Goal: Find specific page/section: Find specific page/section

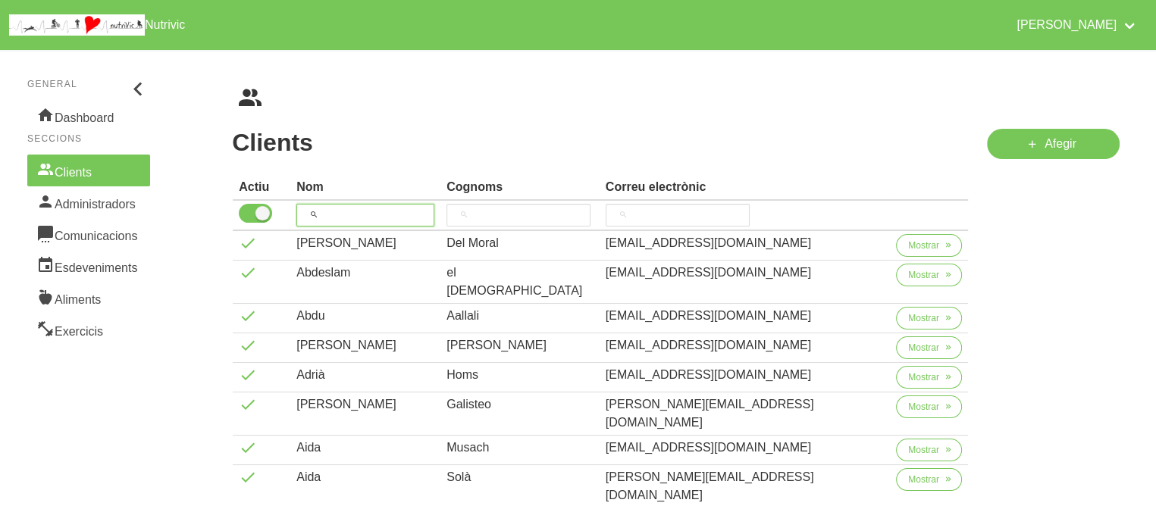
click at [424, 210] on input "search" at bounding box center [365, 215] width 138 height 23
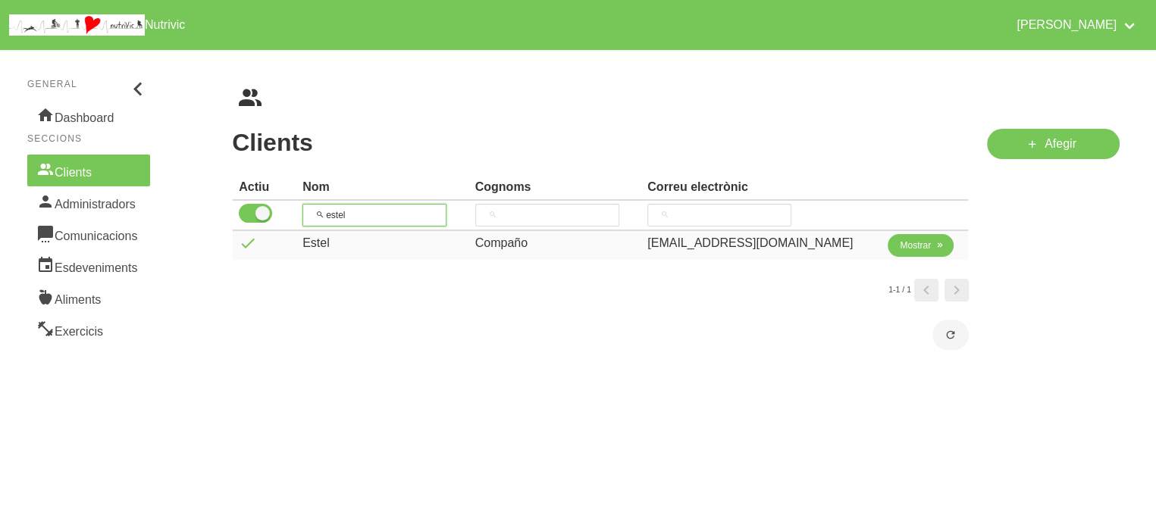
type input "estel"
click at [915, 250] on span "Mostrar" at bounding box center [915, 246] width 31 height 14
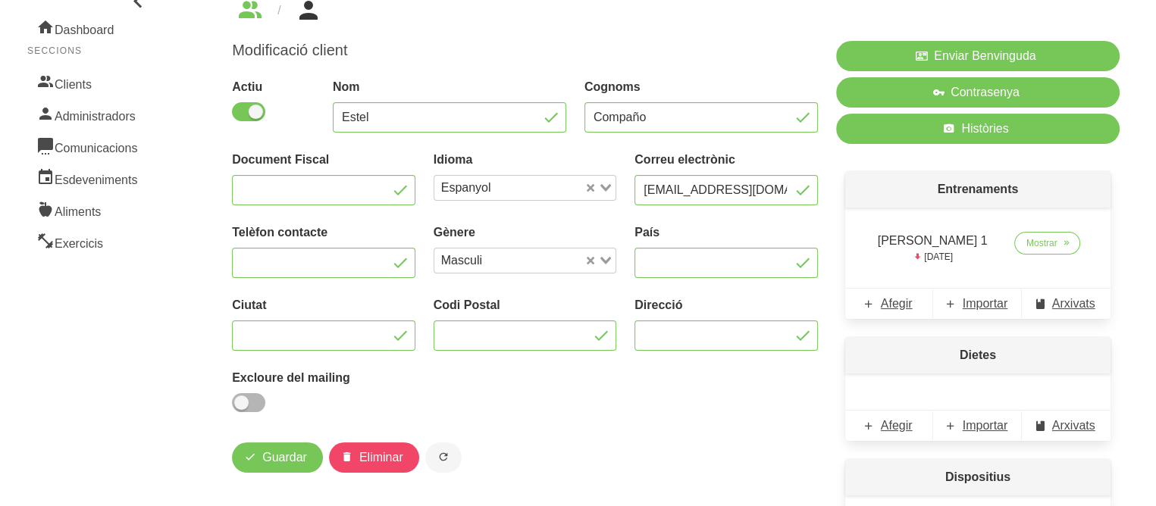
scroll to position [91, 0]
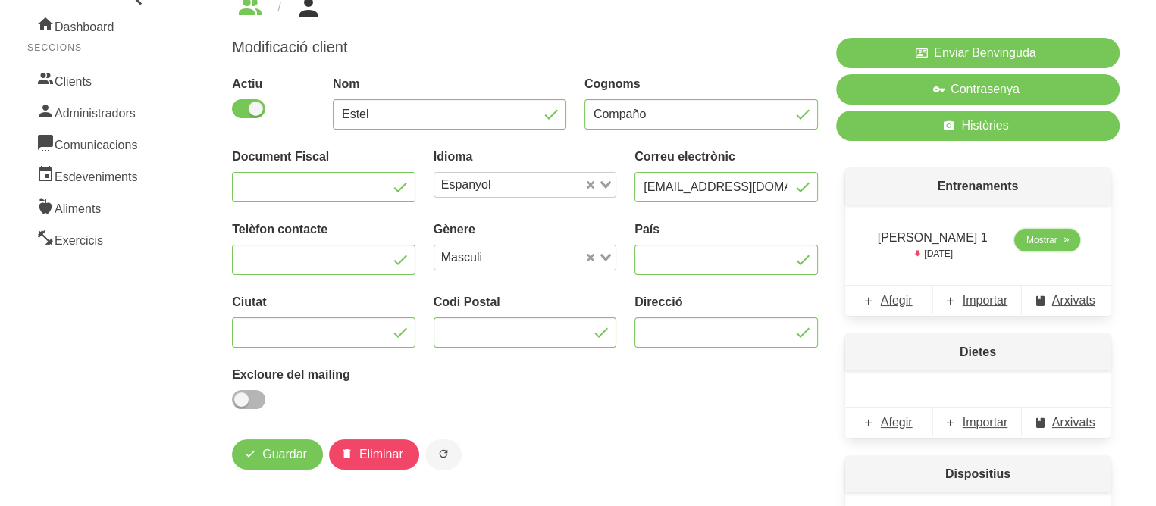
click at [1041, 239] on span "Mostrar" at bounding box center [1041, 240] width 31 height 14
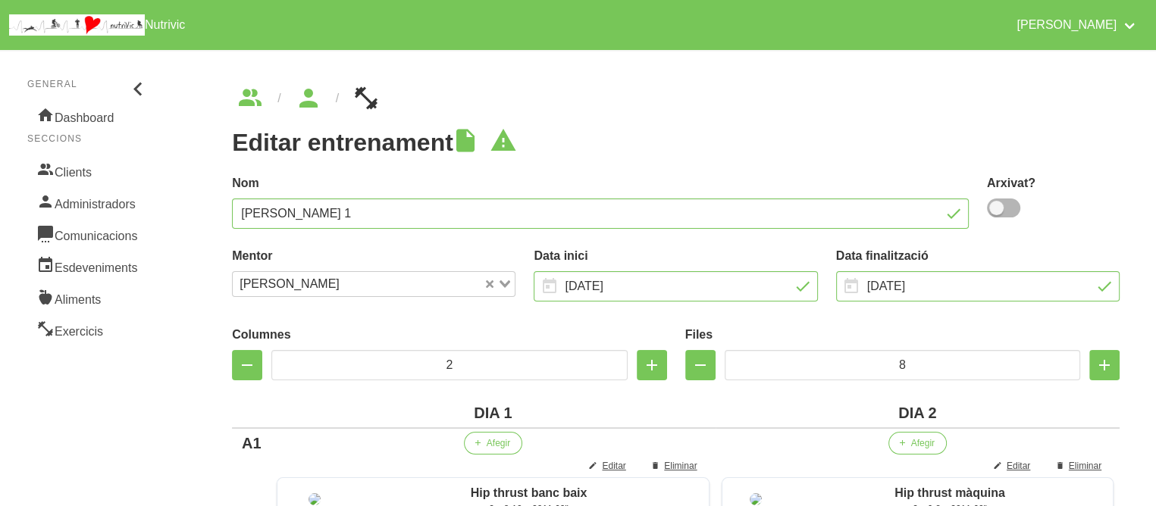
click at [806, 146] on h1 "Editar entrenament" at bounding box center [675, 142] width 887 height 27
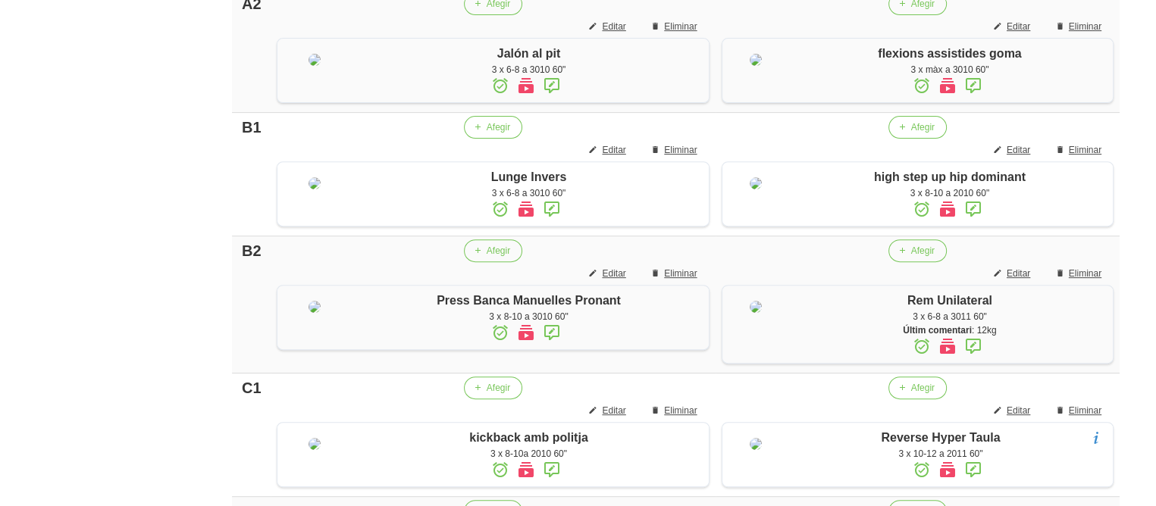
scroll to position [576, 0]
click at [1134, 70] on div "Editar entrenament false 6da8fe2f-b1a4-4ae6-bd82-decb6839e390 Nom [PERSON_NAME]…" at bounding box center [676, 267] width 960 height 1586
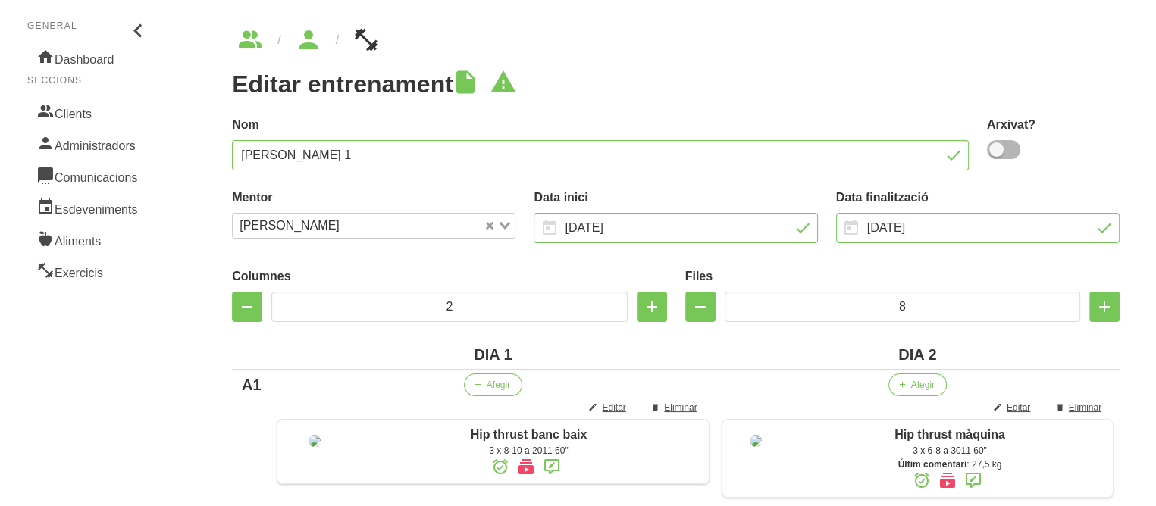
scroll to position [0, 0]
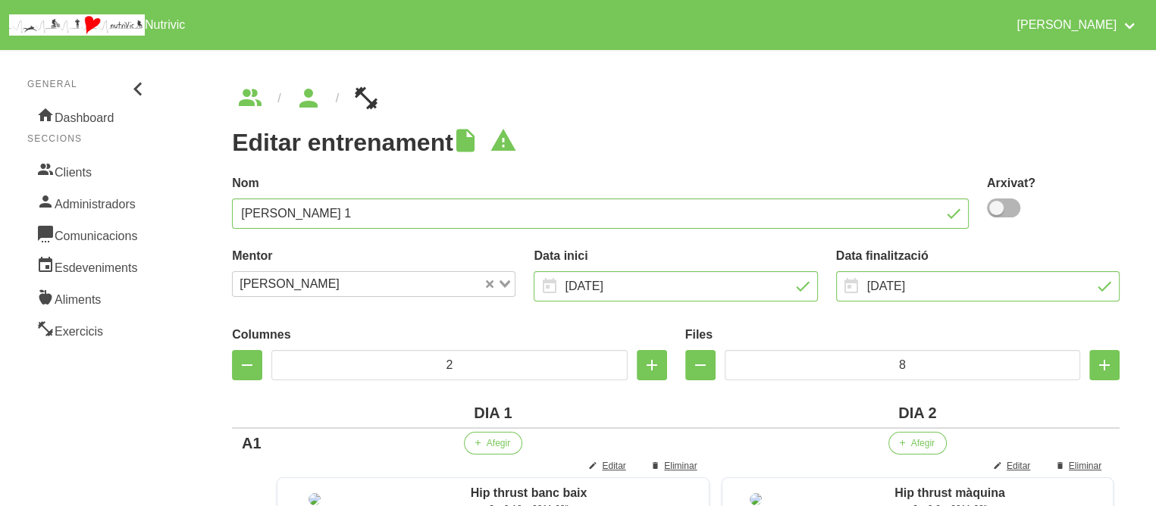
click at [664, 107] on ul "breadcrumbs" at bounding box center [675, 98] width 887 height 24
click at [81, 173] on link "Clients" at bounding box center [88, 171] width 123 height 32
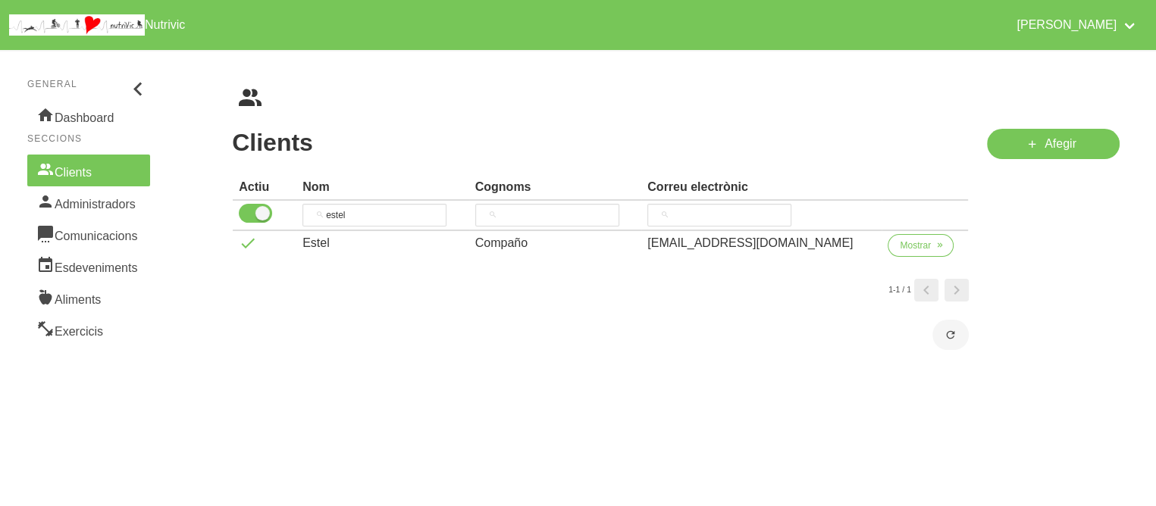
click at [221, 95] on div "Clients Cognoms Correu electrònic Actiu Nom Cognoms Correu electrònic [PERSON_N…" at bounding box center [676, 218] width 960 height 336
click at [361, 218] on input "estel" at bounding box center [374, 215] width 144 height 23
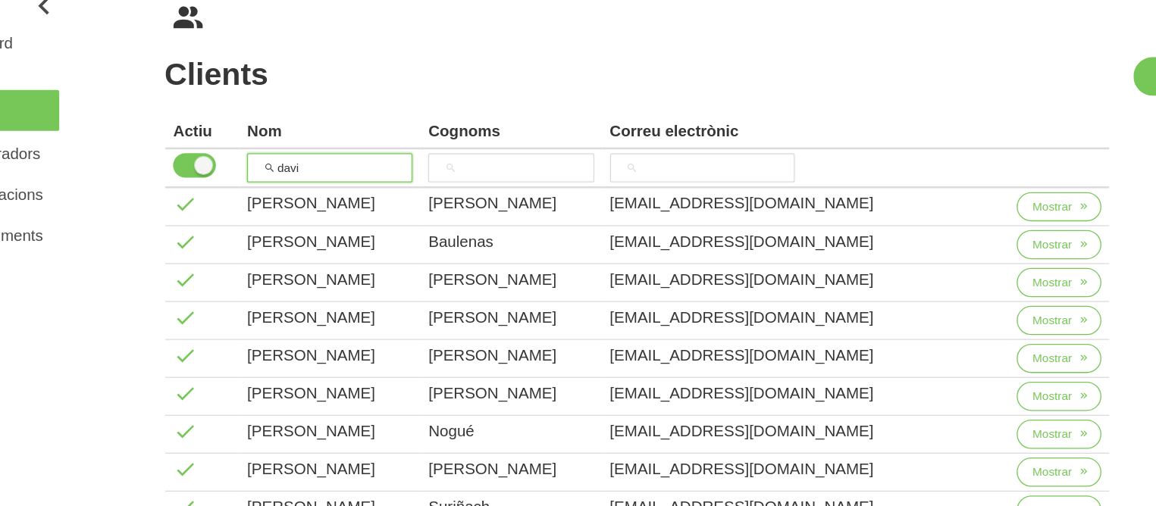
type input "davi"
click at [183, 440] on aside "General Dashboard Seccions Clients Administradors Comunicacions Esdeveniments A…" at bounding box center [89, 439] width 196 height 796
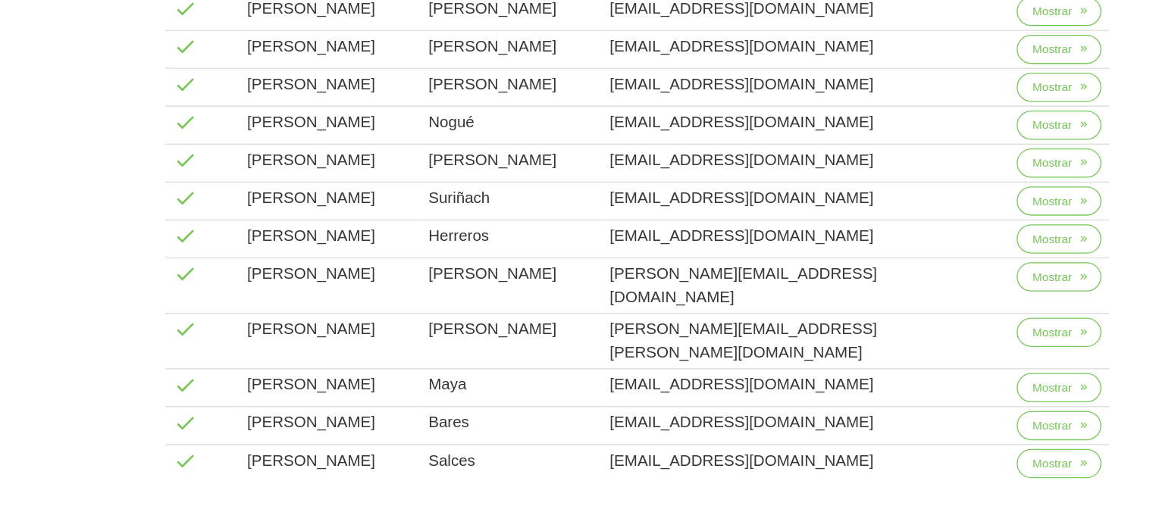
scroll to position [215, 0]
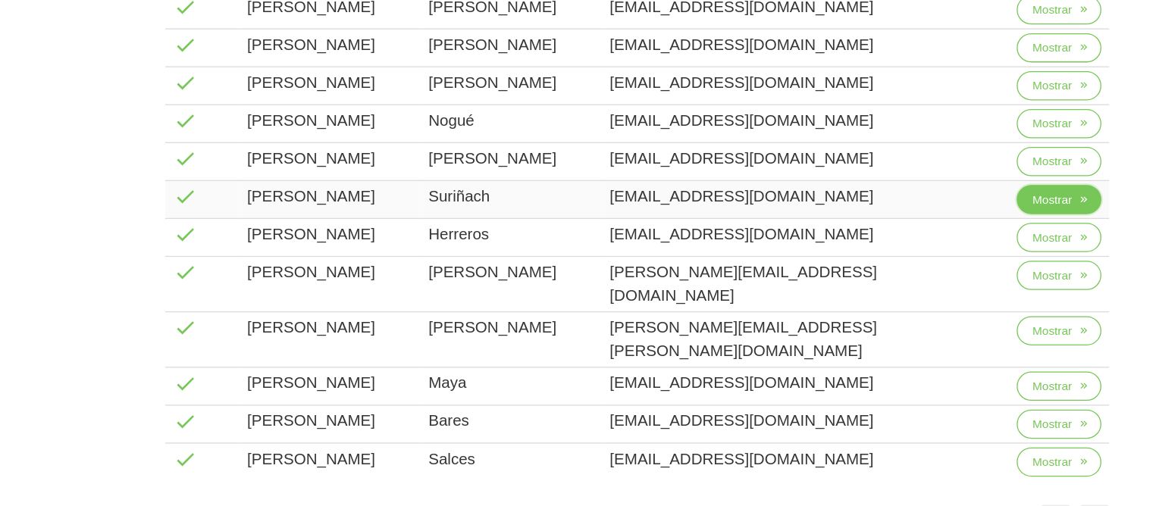
click at [912, 270] on span "Mostrar" at bounding box center [923, 267] width 31 height 14
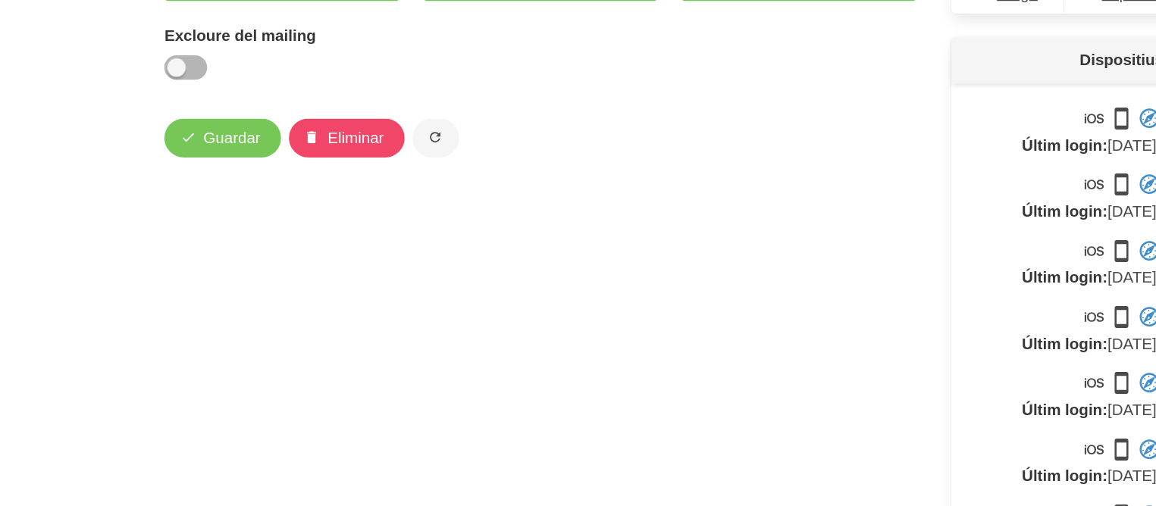
scroll to position [345, 0]
